Goal: Find specific page/section: Find specific page/section

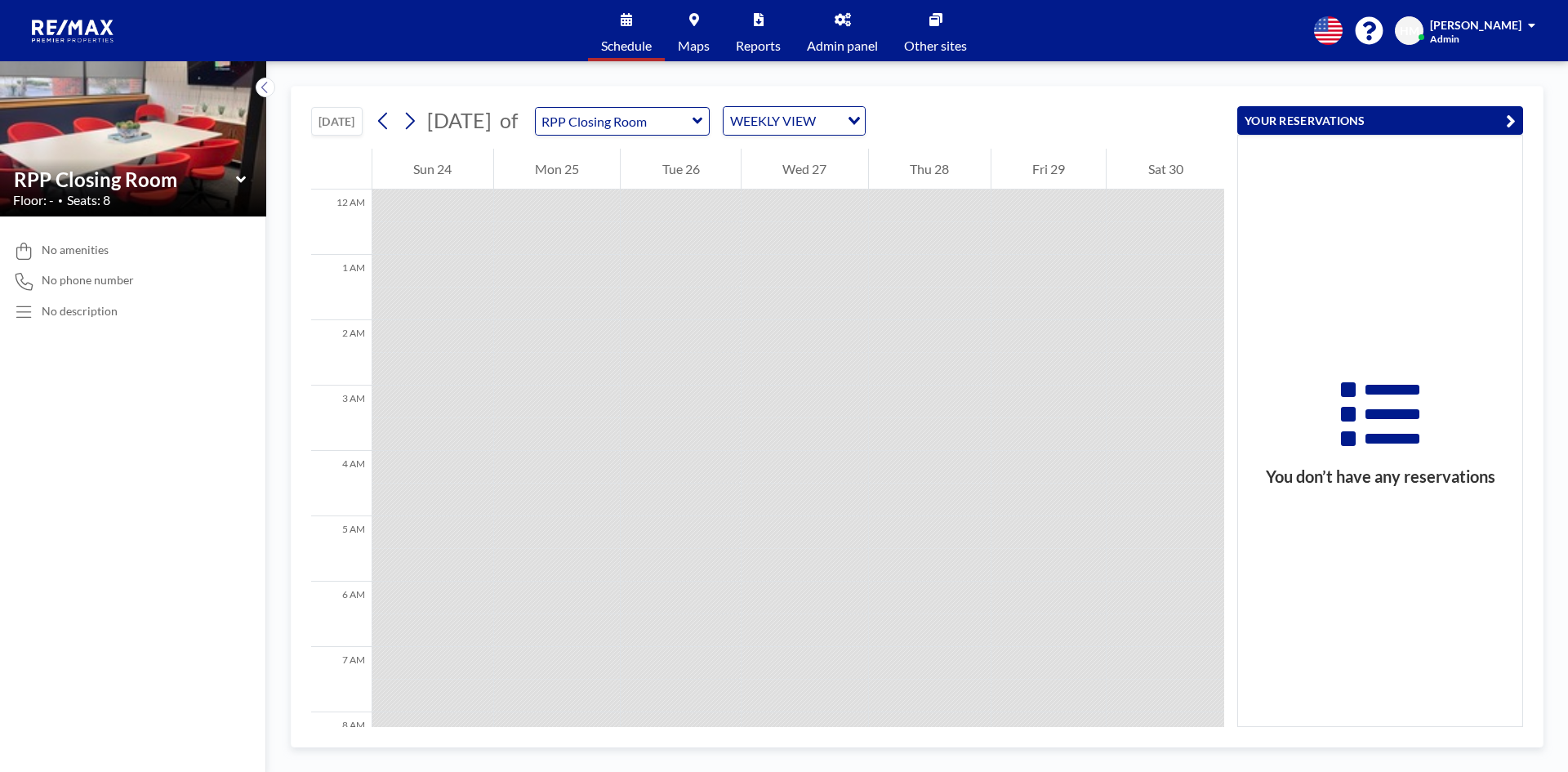
scroll to position [670, 0]
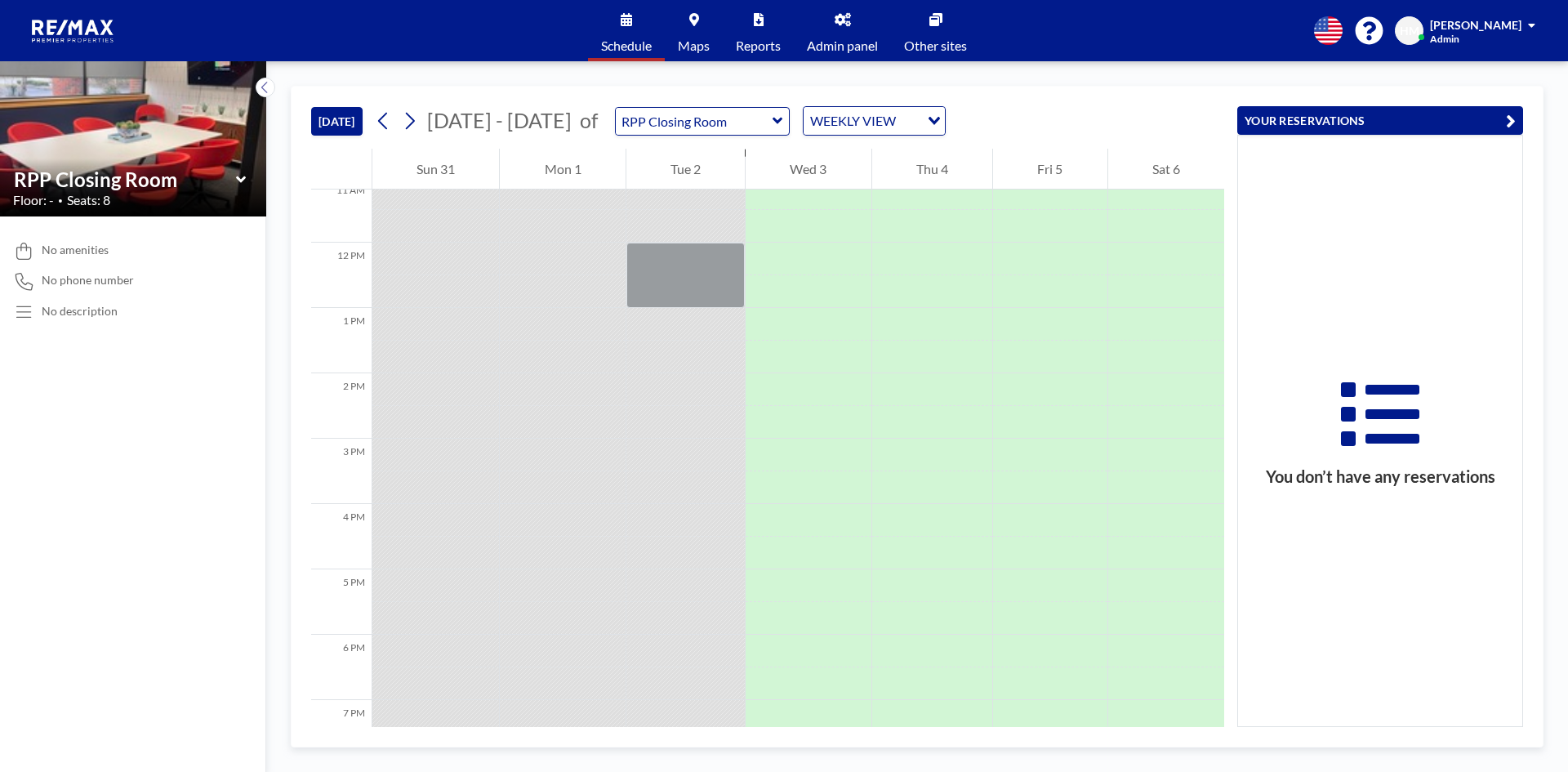
scroll to position [712, 0]
click at [772, 117] on icon at bounding box center [777, 120] width 11 height 16
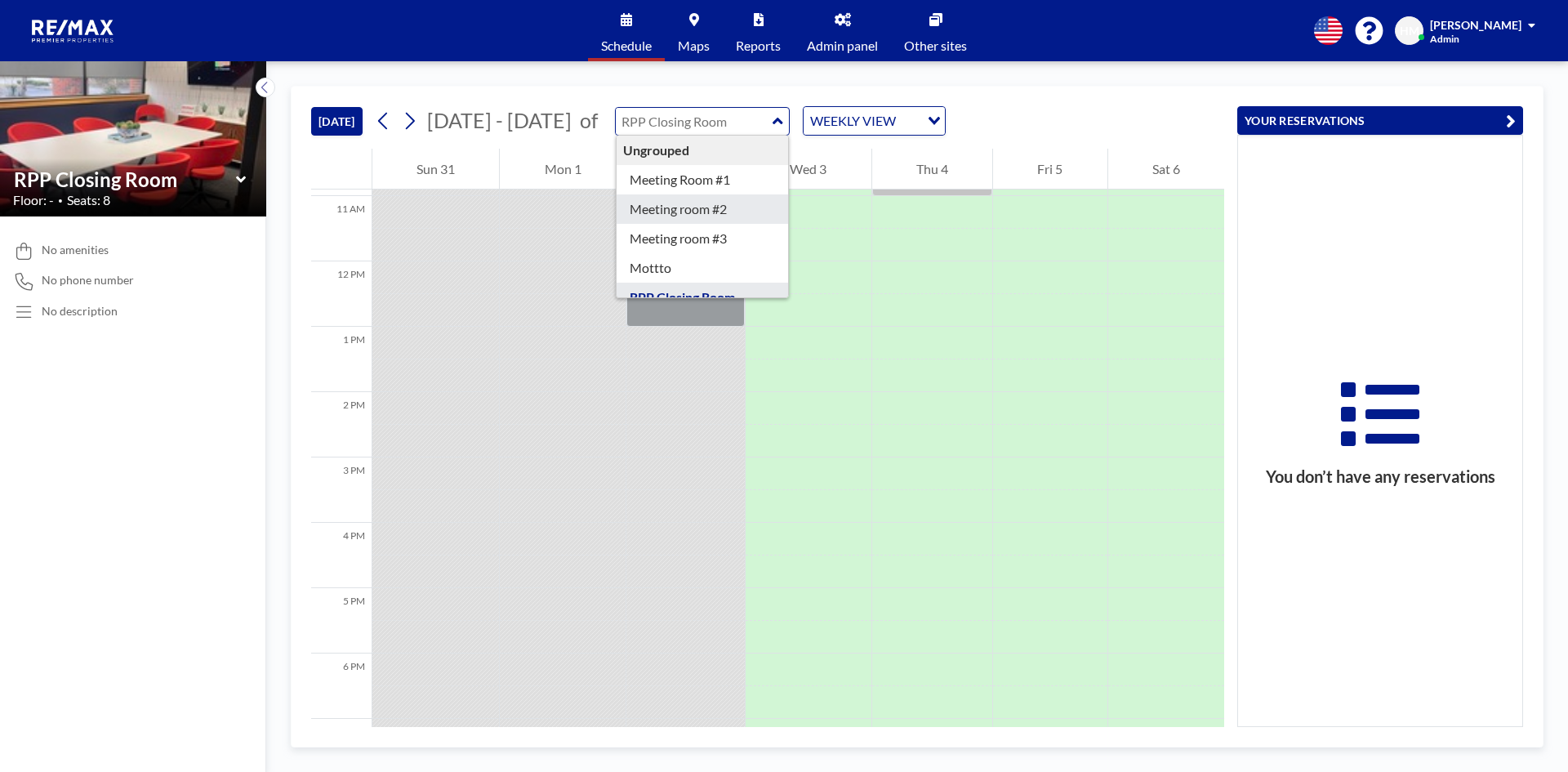
type input "Meeting room #2"
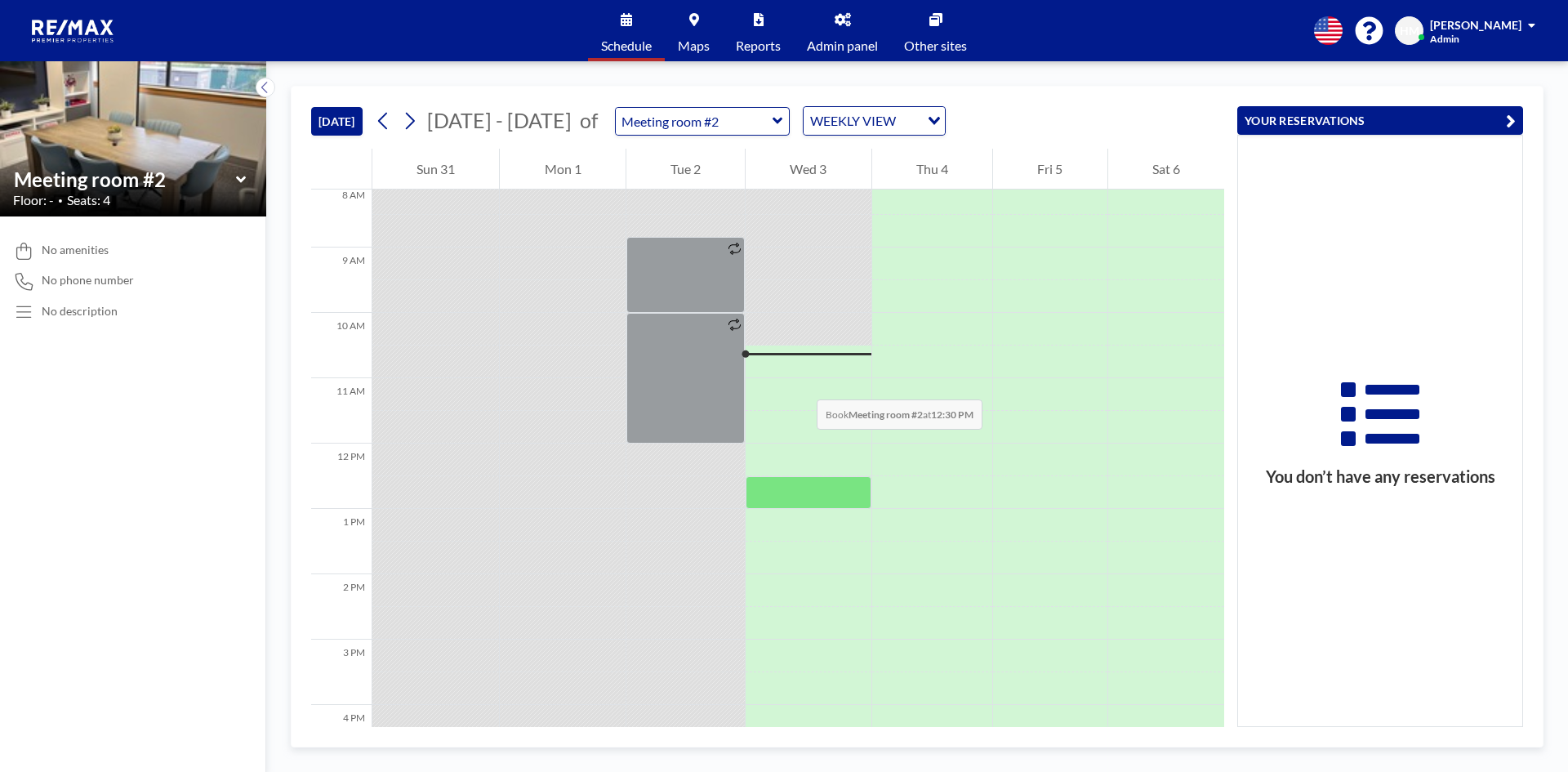
scroll to position [327, 0]
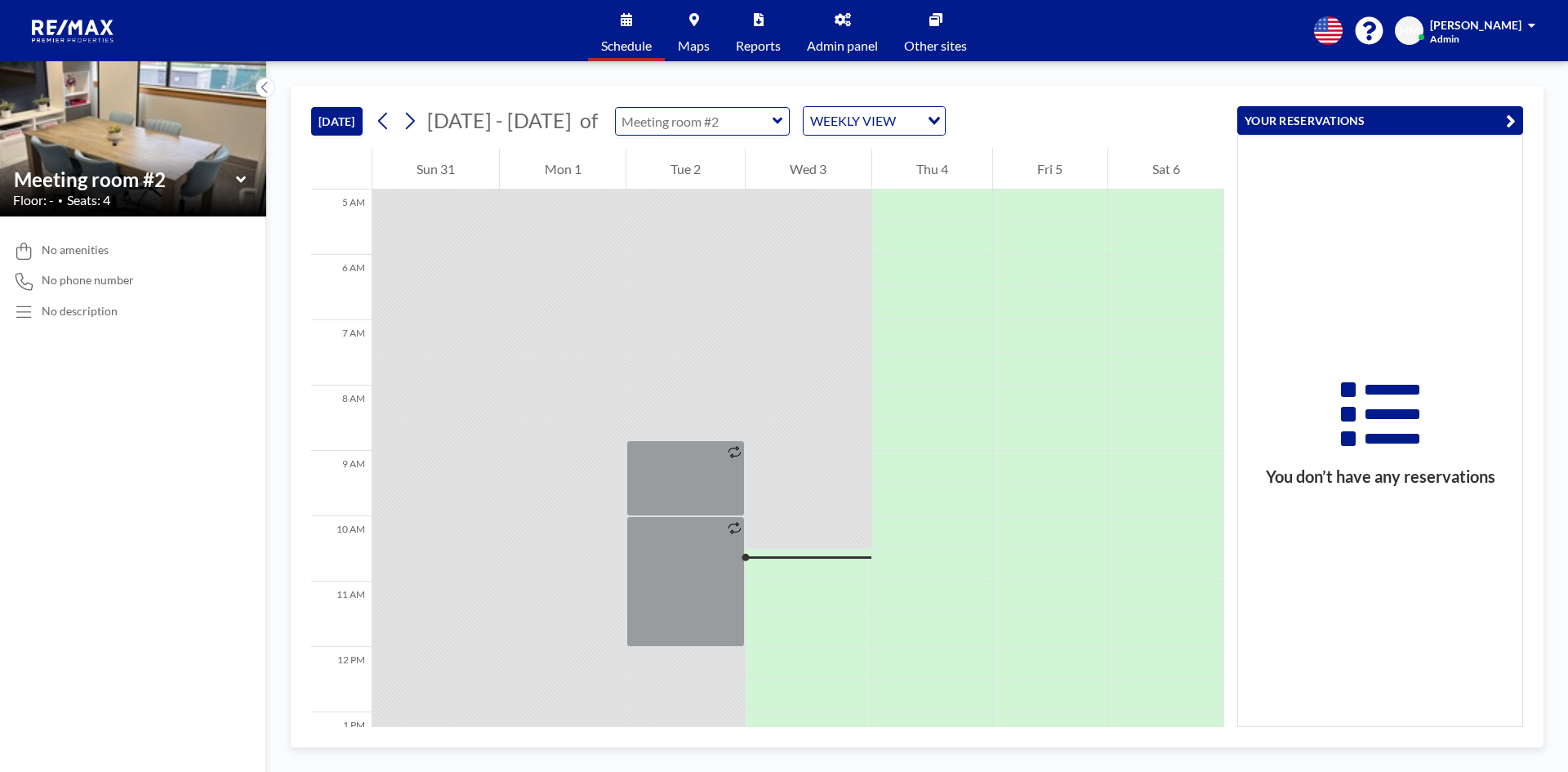
click at [750, 121] on input "text" at bounding box center [694, 121] width 157 height 27
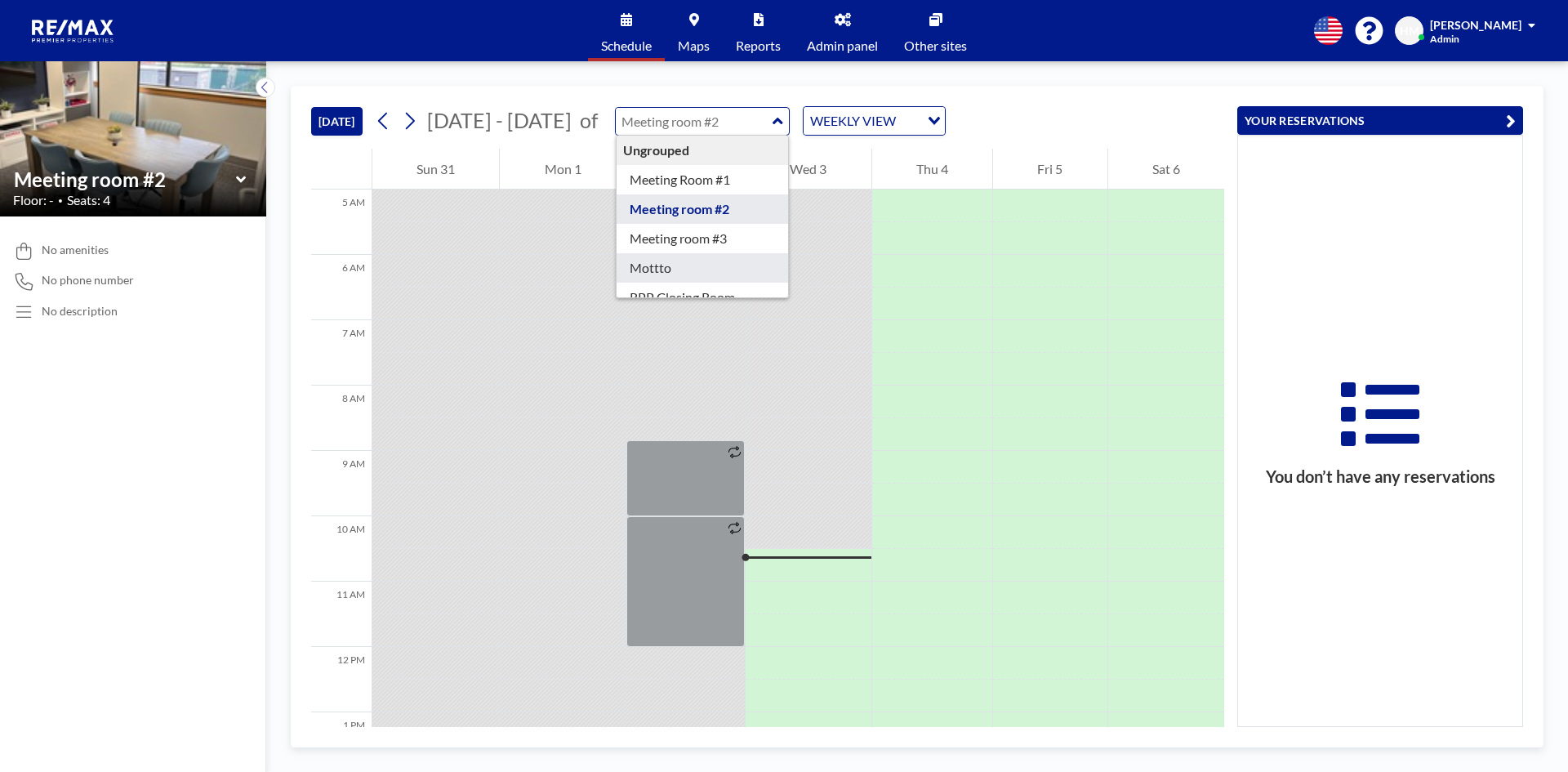
scroll to position [52, 0]
type input "RPP Closing Room"
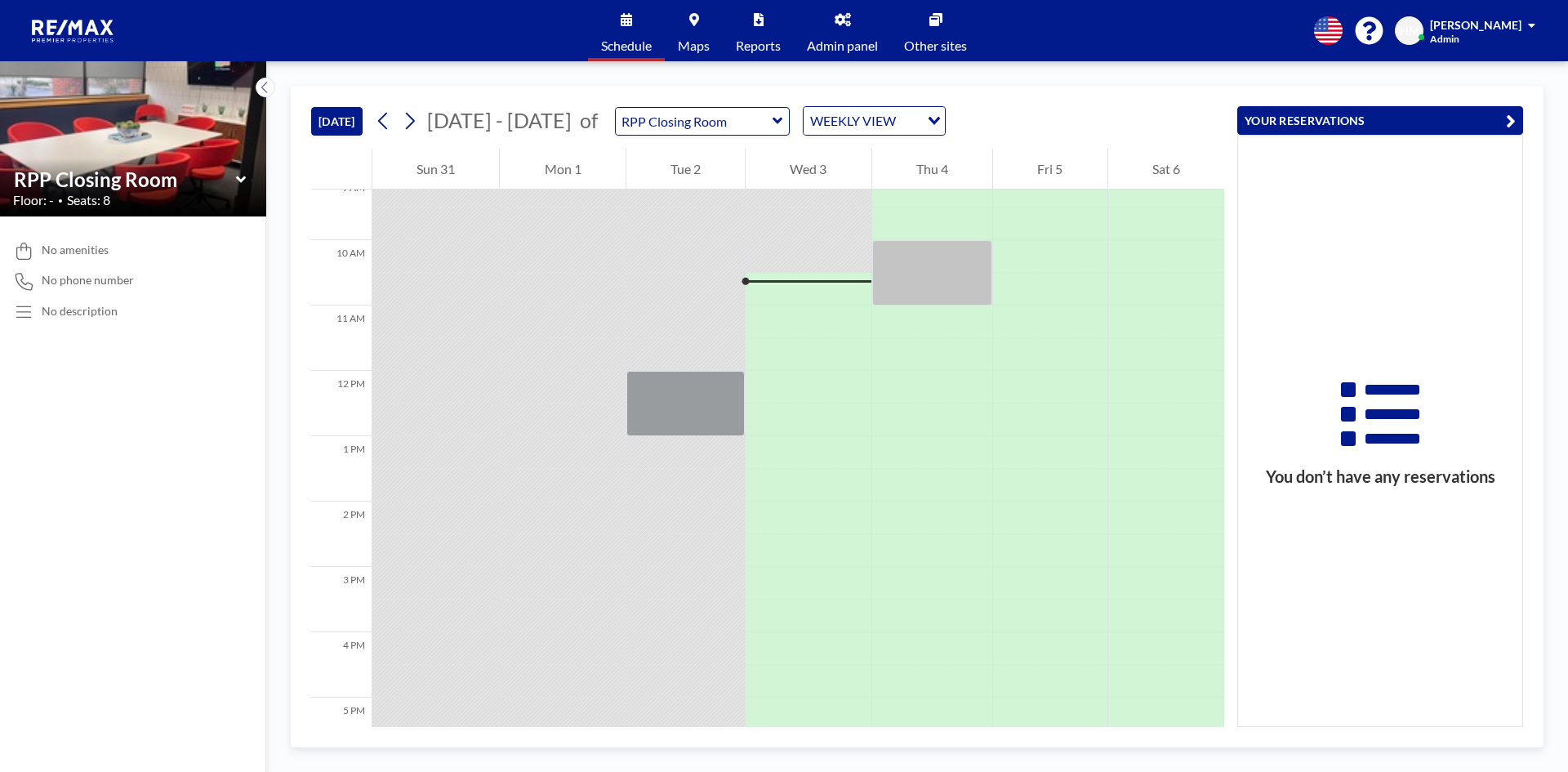
scroll to position [654, 0]
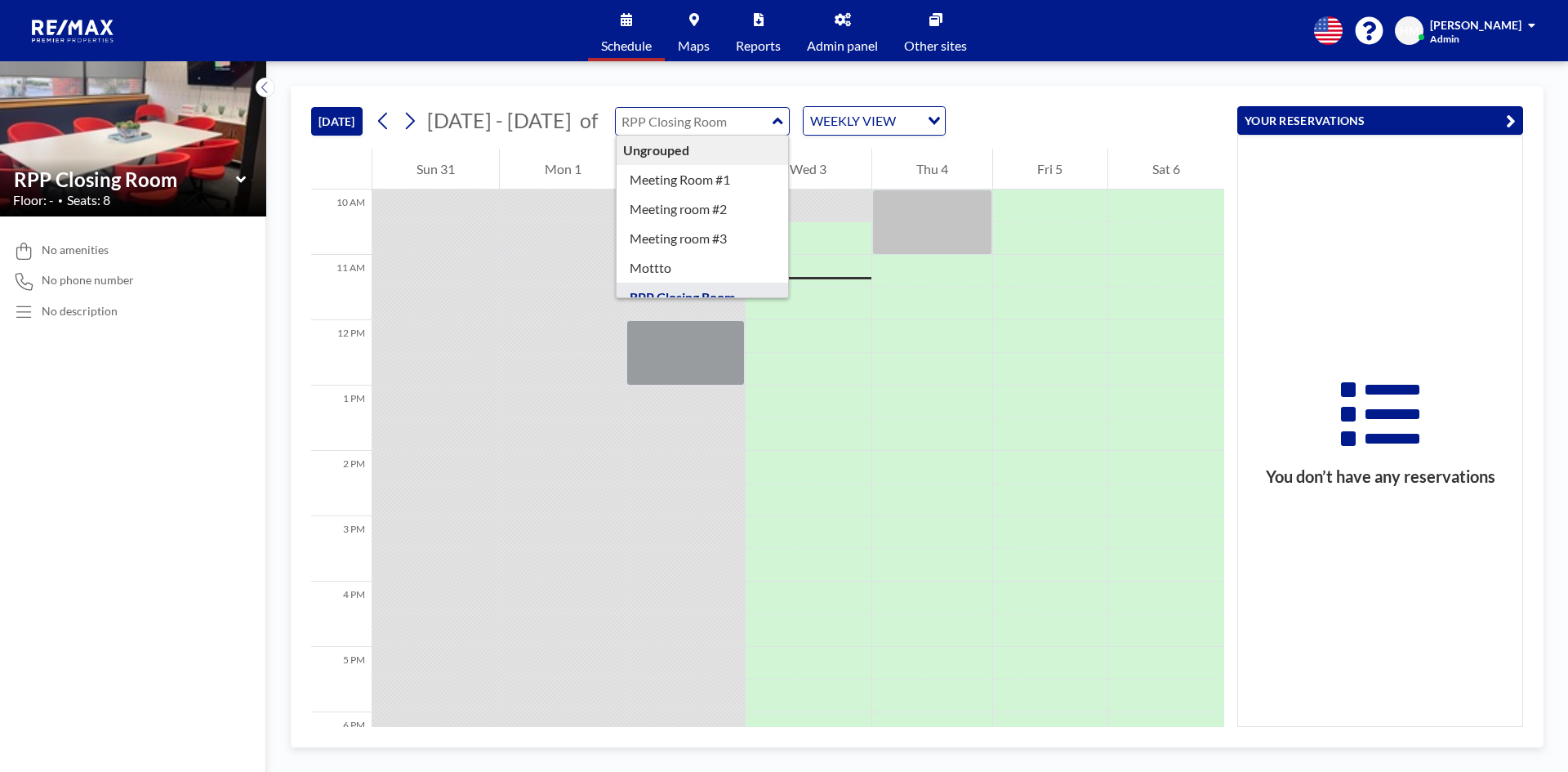
click at [737, 130] on input "text" at bounding box center [694, 121] width 157 height 27
type input "Meeting Room #1"
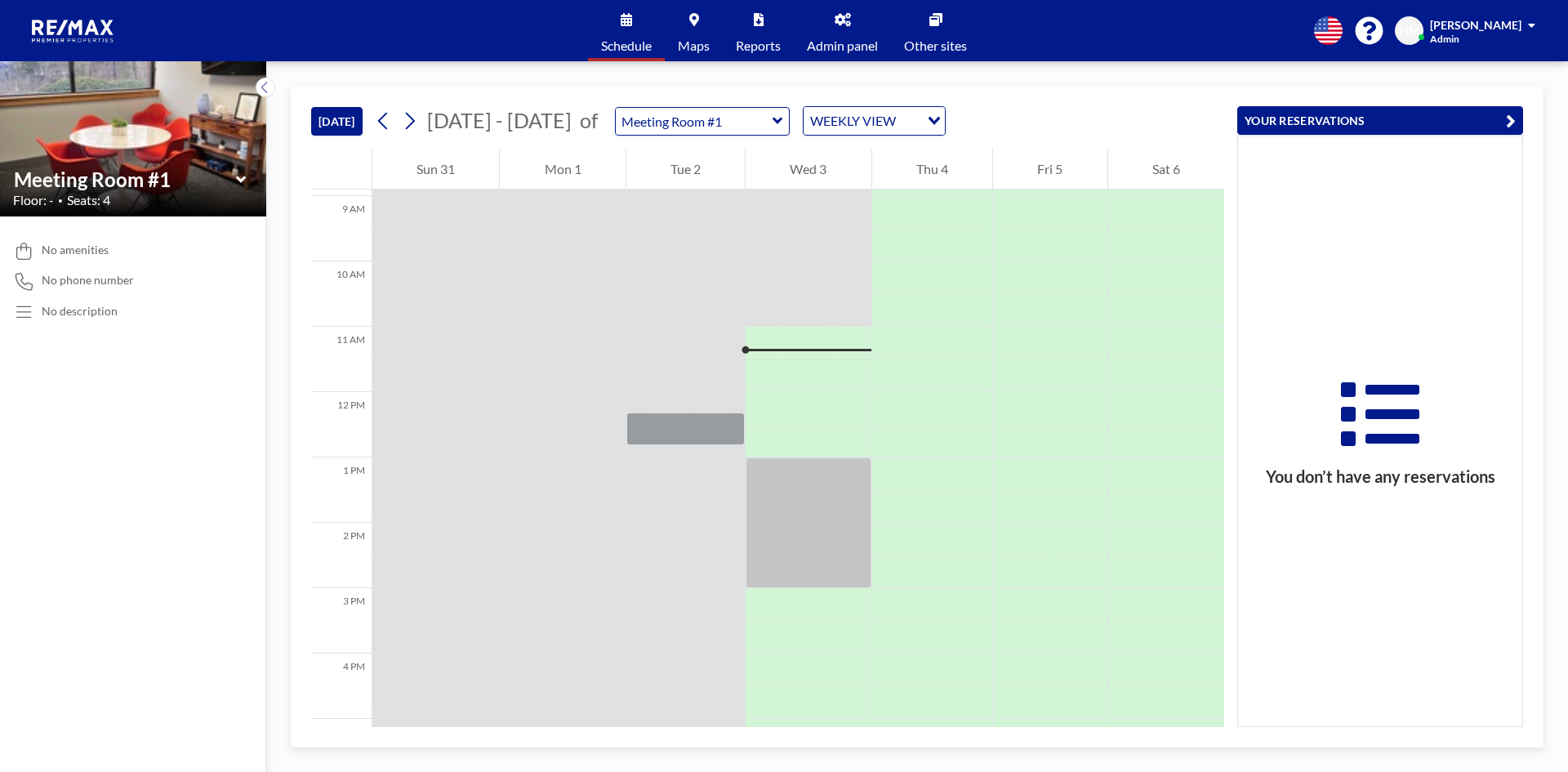
scroll to position [686, 0]
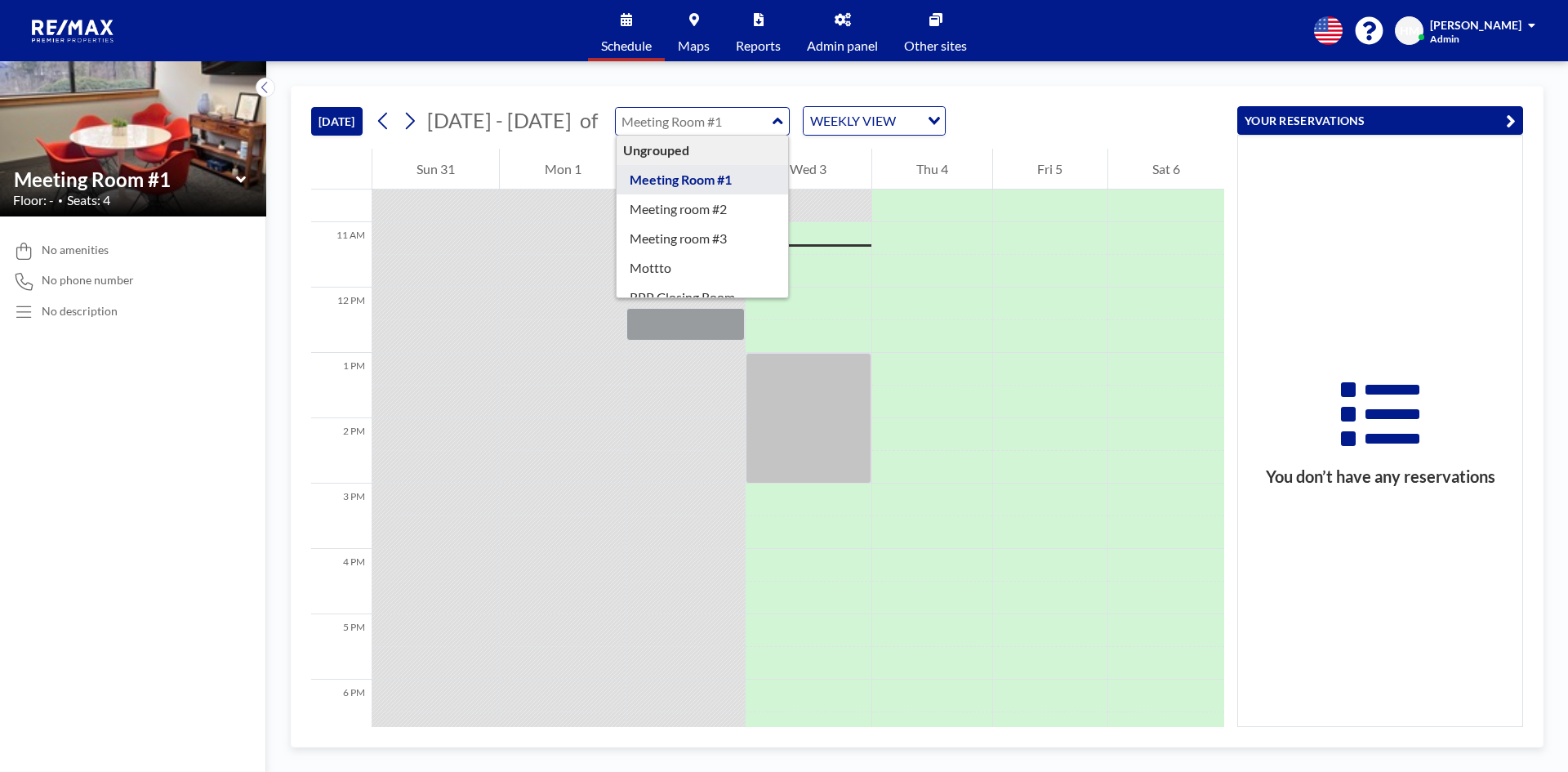
click at [735, 123] on input "text" at bounding box center [694, 121] width 157 height 27
type input "Meeting room #2"
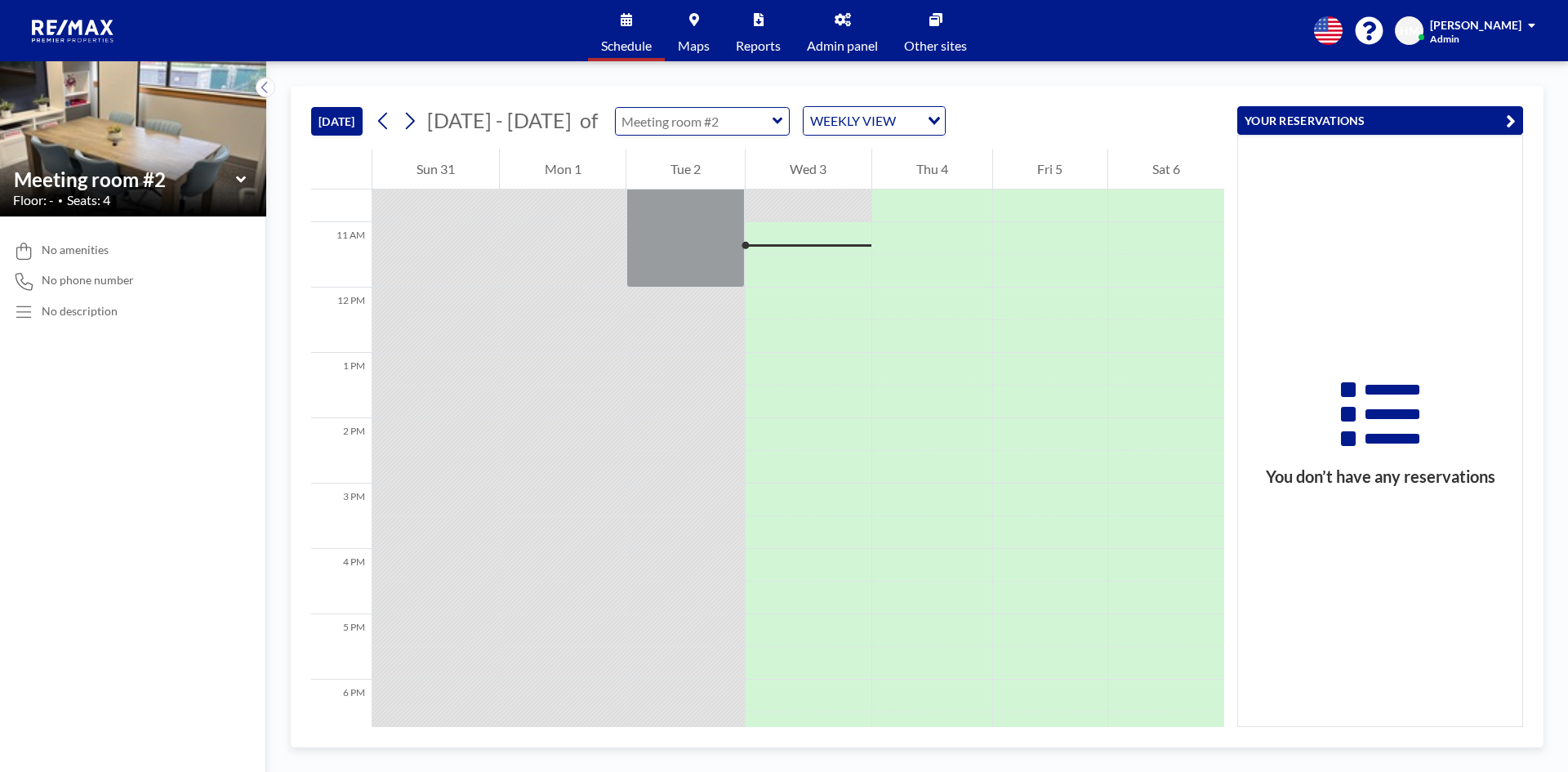
click at [760, 126] on div at bounding box center [702, 121] width 176 height 29
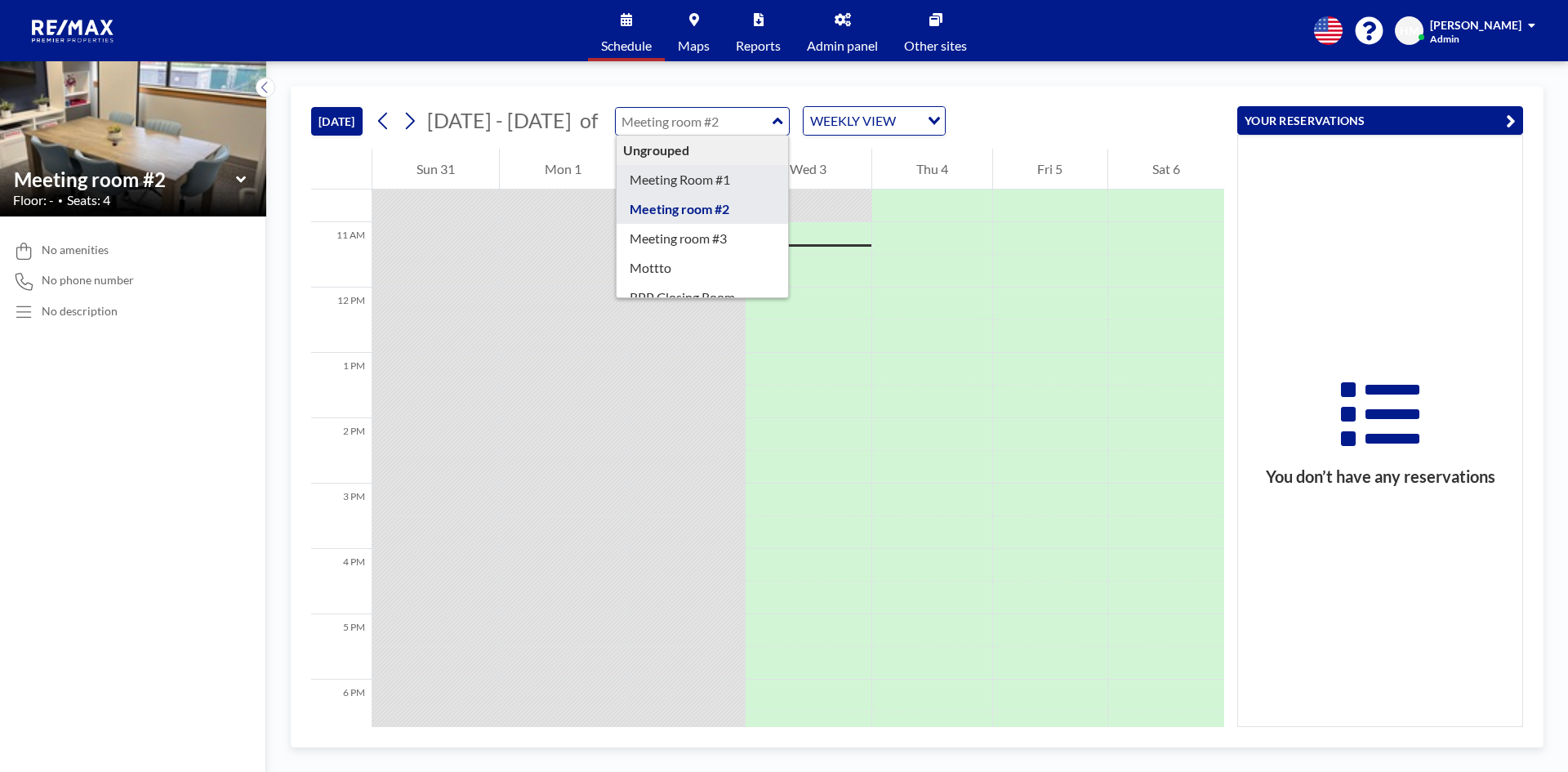
type input "Meeting Room #1"
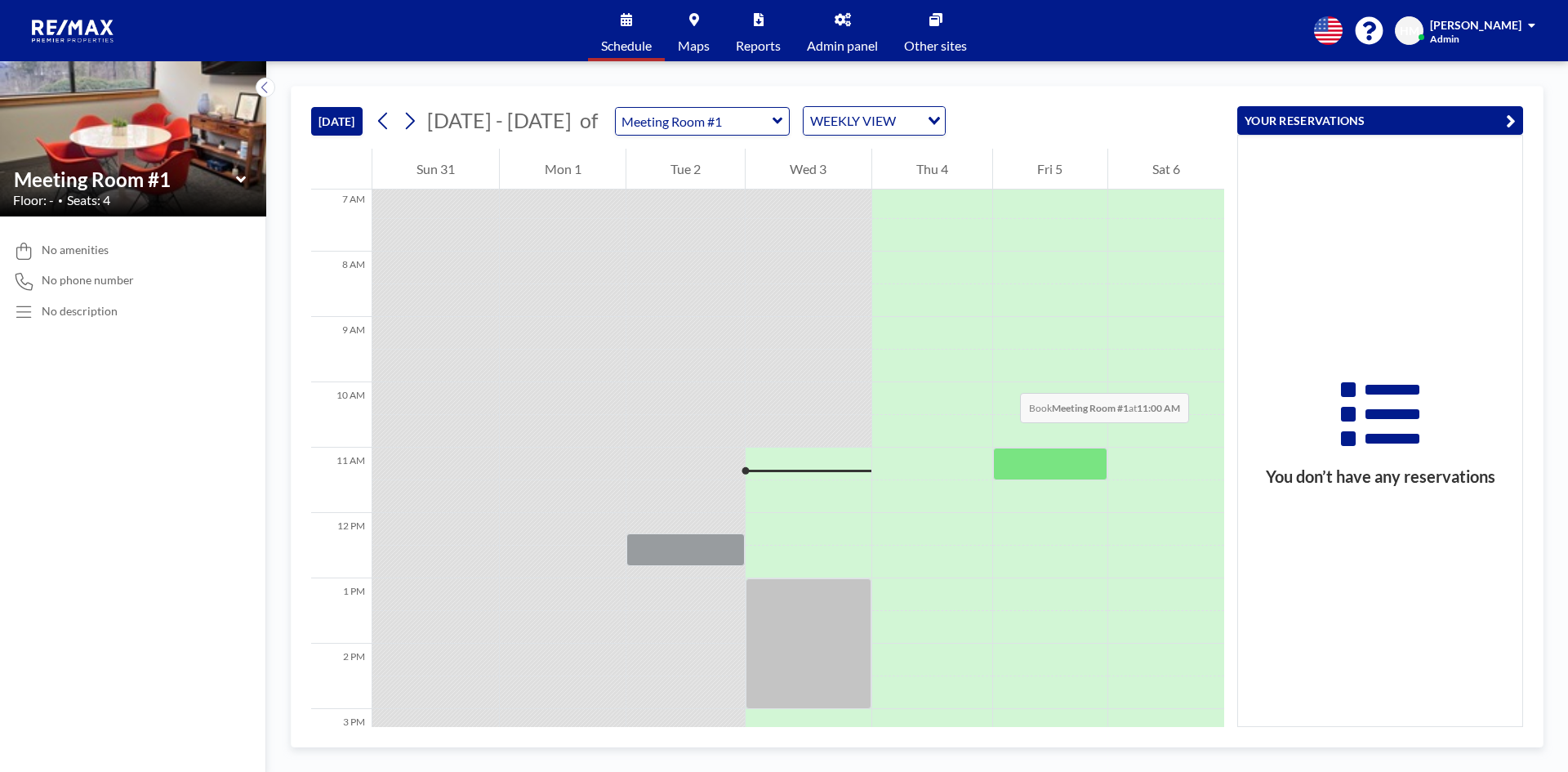
scroll to position [278, 0]
